Goal: Navigation & Orientation: Go to known website

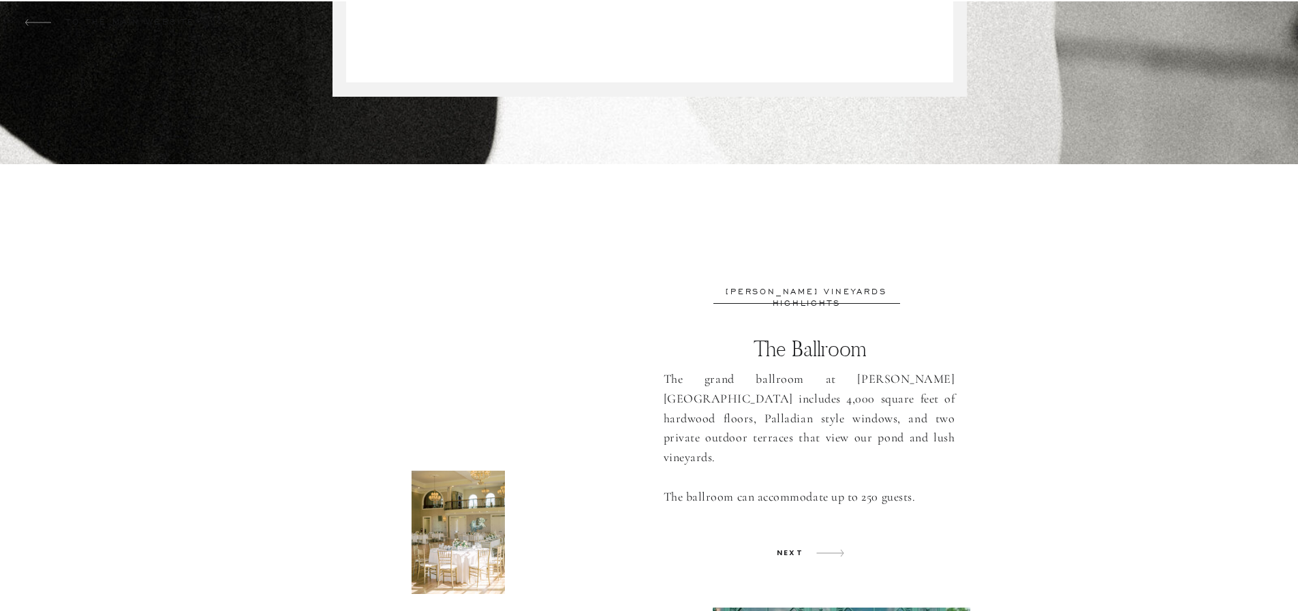
scroll to position [1022, 0]
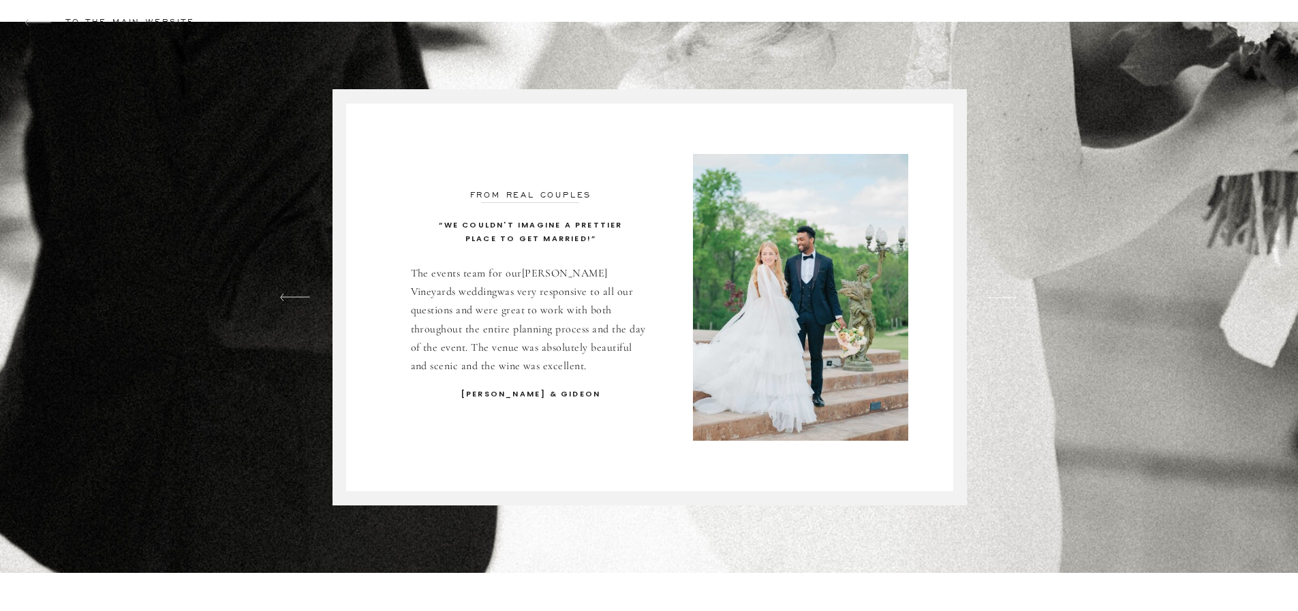
click at [562, 193] on p "fROM REAL COUPLES" at bounding box center [531, 194] width 256 height 10
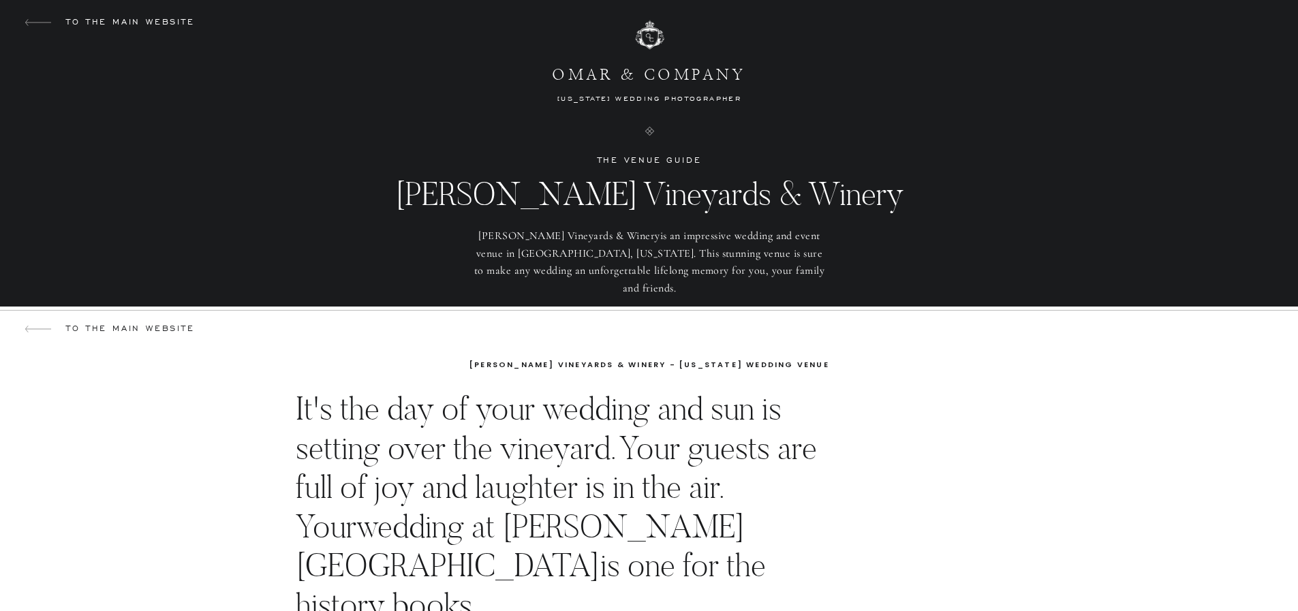
click at [155, 21] on p "to THE MAIN WEBSITE" at bounding box center [130, 22] width 145 height 13
